Goal: Obtain resource: Download file/media

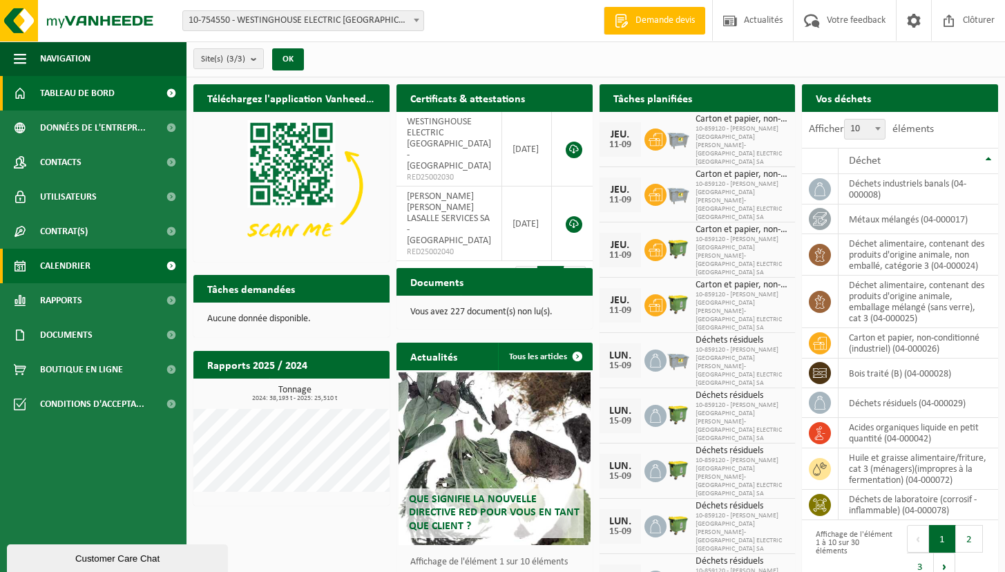
click at [64, 274] on span "Calendrier" at bounding box center [65, 266] width 50 height 35
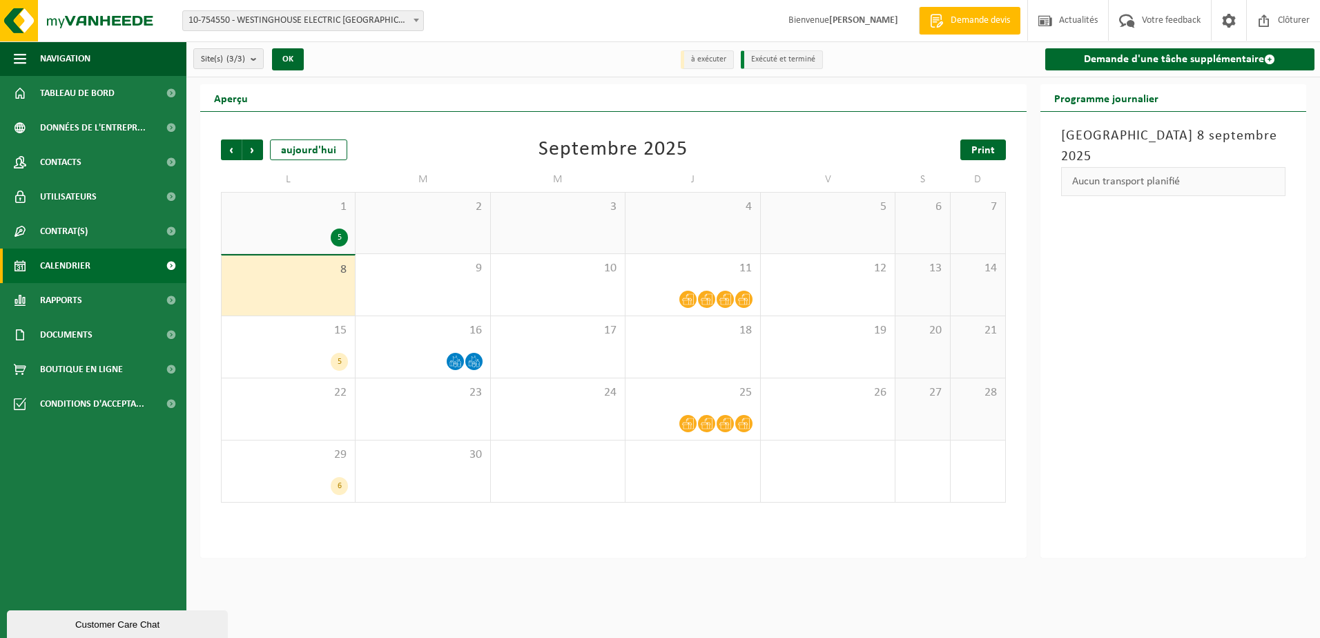
click at [981, 148] on span "Print" at bounding box center [983, 150] width 23 height 11
click at [252, 145] on span "Suivant" at bounding box center [252, 149] width 21 height 21
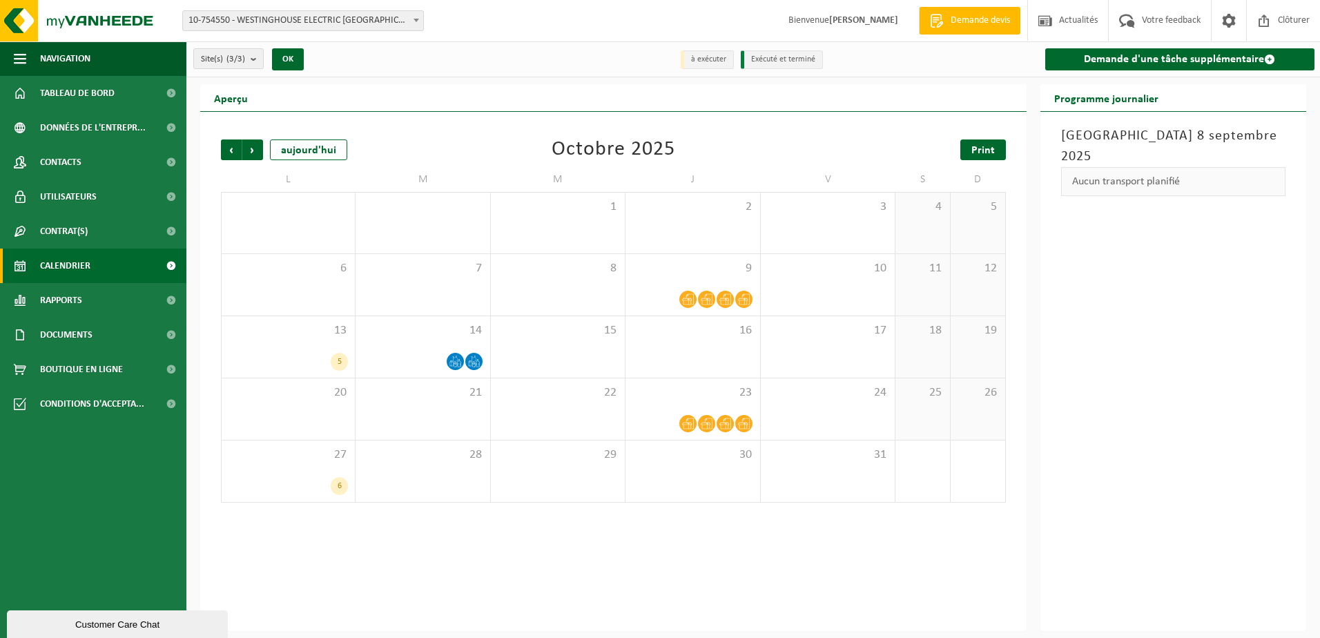
click at [982, 152] on span "Print" at bounding box center [983, 150] width 23 height 11
click at [257, 148] on span "Suivant" at bounding box center [252, 149] width 21 height 21
click at [990, 148] on span "Print" at bounding box center [983, 150] width 23 height 11
click at [252, 148] on span "Suivant" at bounding box center [252, 149] width 21 height 21
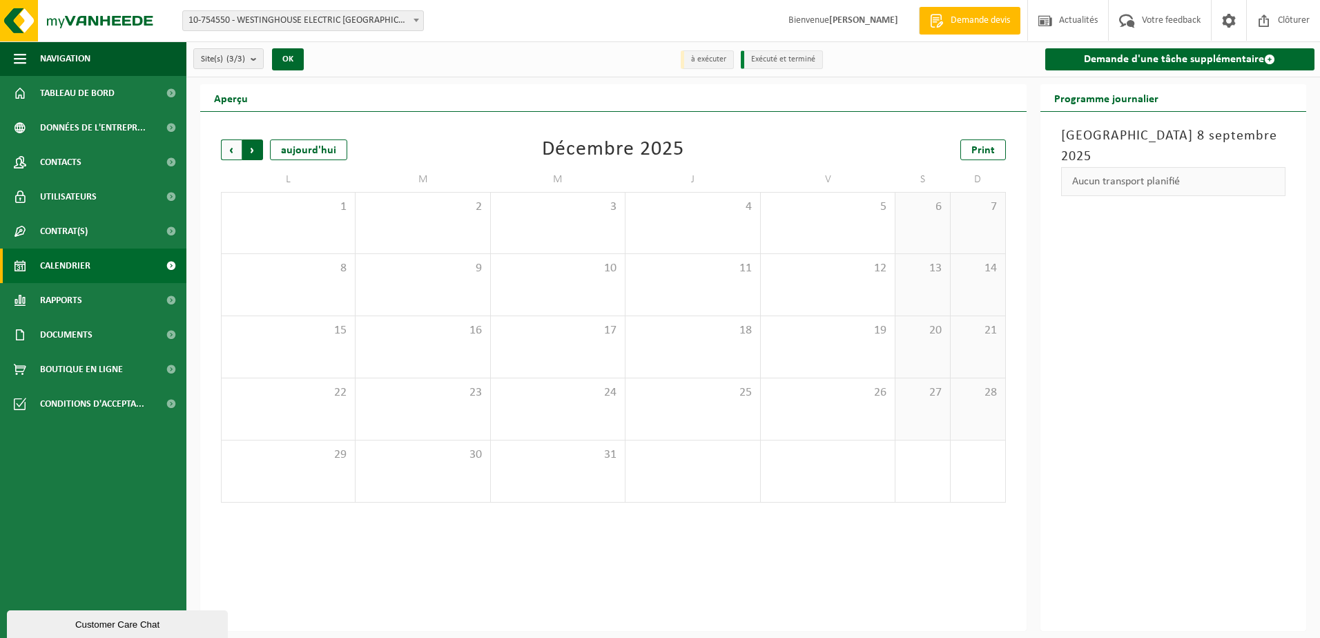
click at [233, 148] on span "Précédent" at bounding box center [231, 149] width 21 height 21
